Goal: Information Seeking & Learning: Learn about a topic

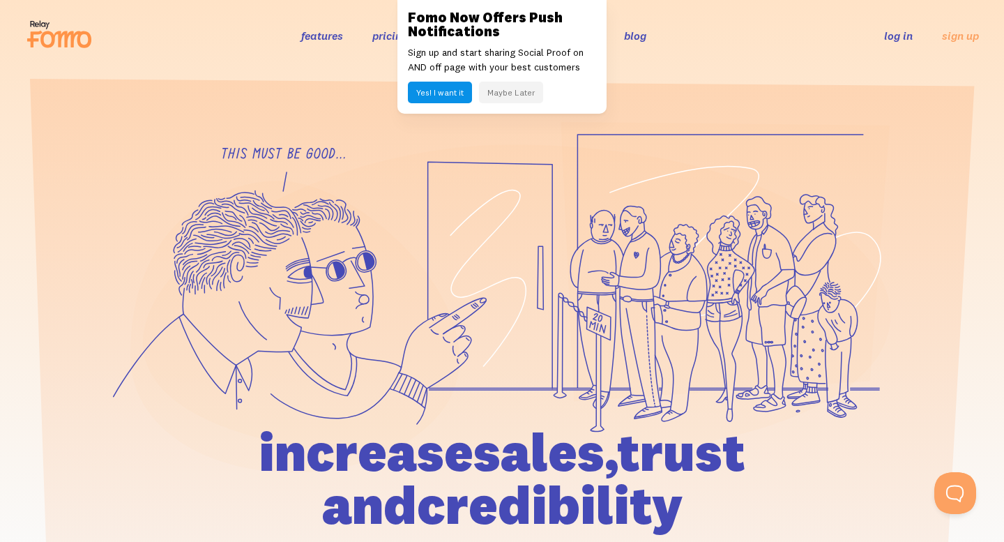
click at [397, 141] on icon at bounding box center [502, 296] width 778 height 351
click at [526, 89] on button "Maybe Later" at bounding box center [511, 93] width 64 height 22
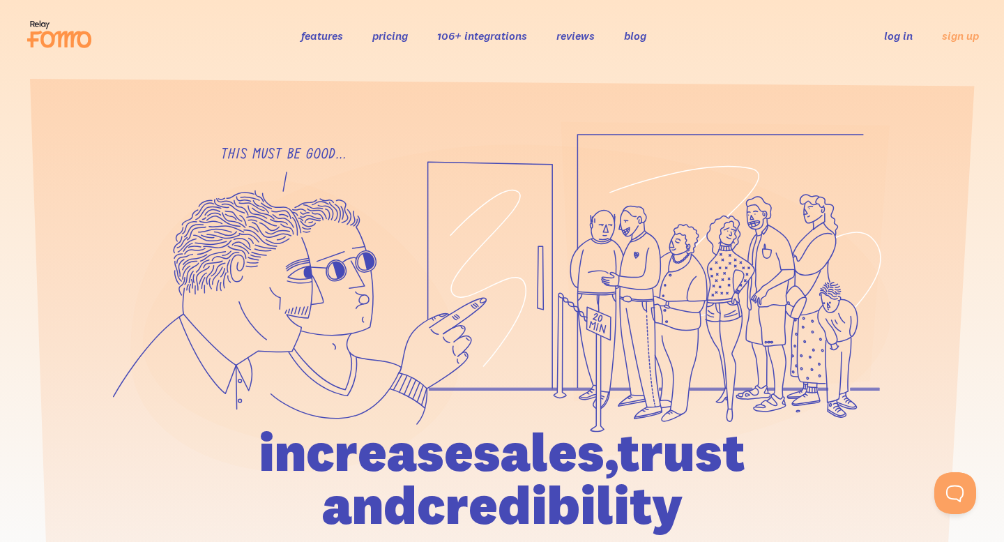
click at [329, 38] on link "features" at bounding box center [322, 36] width 42 height 14
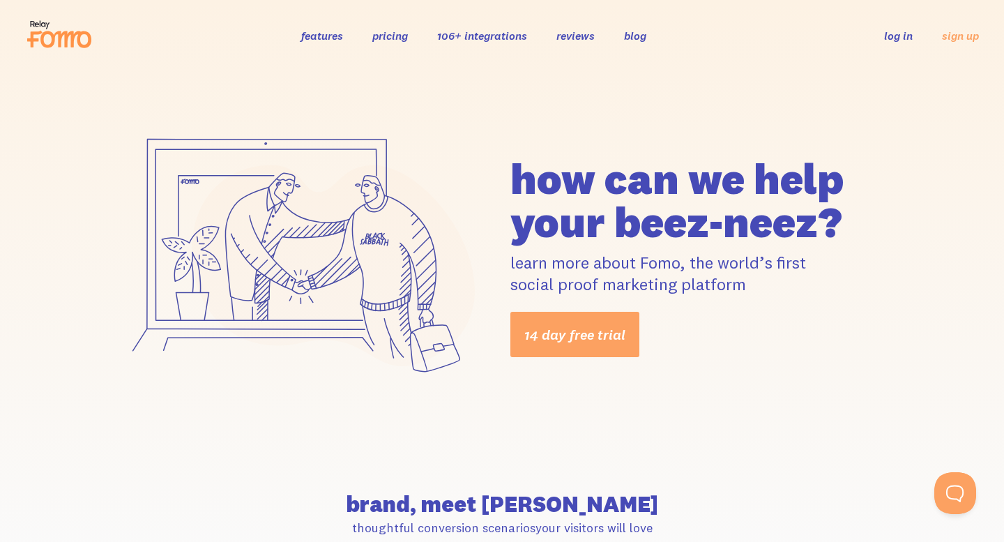
click at [397, 37] on link "pricing" at bounding box center [390, 36] width 36 height 14
